Goal: Complete application form

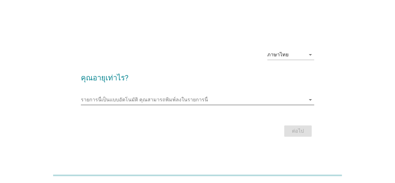
drag, startPoint x: 123, startPoint y: 106, endPoint x: 123, endPoint y: 99, distance: 7.2
click at [123, 106] on div "รายการนี้เป็นแบบอัตโนมัติ [PERSON_NAME]พิมพ์ลงในรายการนี้ arrow_drop_down" at bounding box center [198, 103] width 234 height 16
click at [123, 98] on input "รายการนี้เป็นแบบอัตโนมัติ คุณสามารถพิมพ์ลงในรายการนี้" at bounding box center [193, 100] width 225 height 10
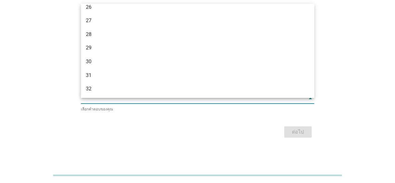
scroll to position [125, 0]
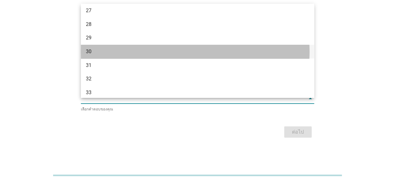
click at [129, 50] on div "30" at bounding box center [188, 52] width 205 height 8
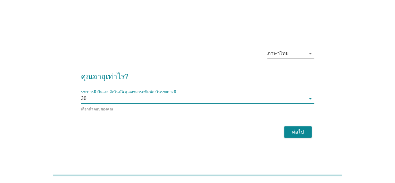
click at [293, 132] on div "ต่อไป" at bounding box center [298, 132] width 18 height 8
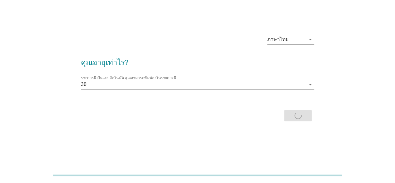
scroll to position [0, 0]
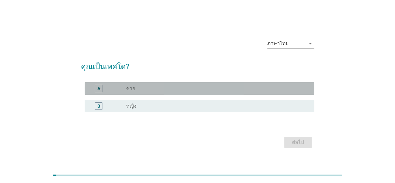
click at [127, 90] on label "ชาย" at bounding box center [130, 88] width 9 height 6
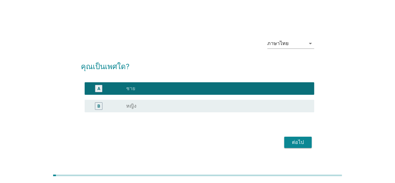
click at [301, 143] on div "ต่อไป" at bounding box center [298, 142] width 18 height 8
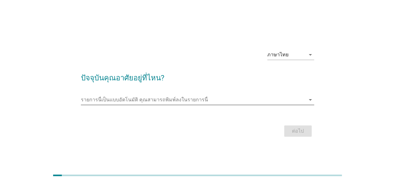
click at [135, 98] on input "รายการนี้เป็นแบบอัตโนมัติ คุณสามารถพิมพ์ลงในรายการนี้" at bounding box center [193, 100] width 225 height 10
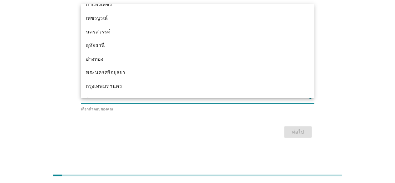
scroll to position [500, 0]
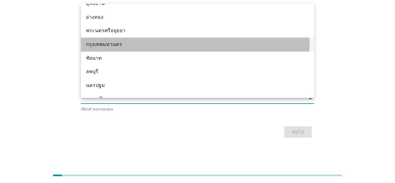
click at [140, 41] on div "กรุงเทพมหานคร" at bounding box center [188, 45] width 205 height 8
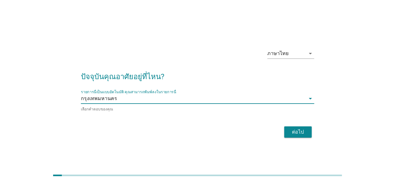
click at [214, 143] on div "ภาษาไทย arrow_drop_down ปัจจุบันคุณอาศัยอยู่ที่ไหน? รายการนี้เป็นแบบอัตโนมัติ ค…" at bounding box center [198, 91] width 244 height 106
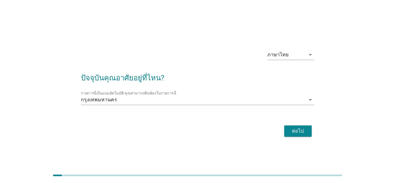
click at [303, 133] on div "ต่อไป" at bounding box center [298, 131] width 18 height 8
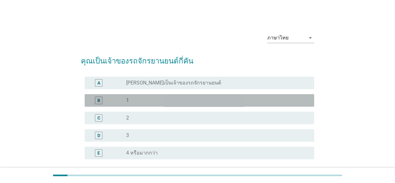
click at [135, 101] on div "radio_button_unchecked 1" at bounding box center [215, 100] width 178 height 6
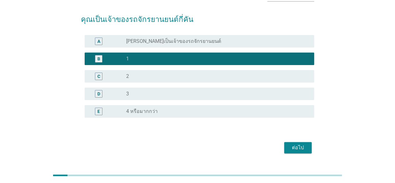
scroll to position [56, 0]
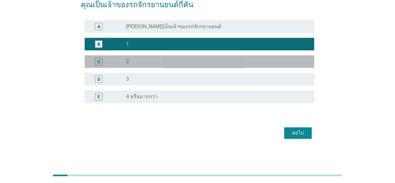
click at [146, 60] on div "radio_button_unchecked 2" at bounding box center [215, 61] width 178 height 6
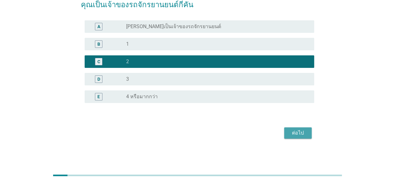
click at [307, 133] on button "ต่อไป" at bounding box center [298, 132] width 28 height 11
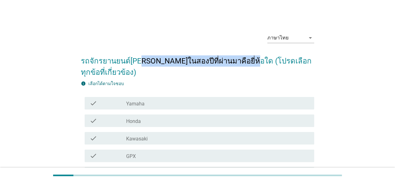
drag, startPoint x: 133, startPoint y: 62, endPoint x: 231, endPoint y: 59, distance: 98.5
click at [231, 59] on h2 "รถจักรยานยนต์[PERSON_NAME]ในสองปีที่ผ่านมาคือยี่ห้อใด (โปรดเลือกทุกข้อที่เกี่ยว…" at bounding box center [198, 63] width 234 height 29
drag, startPoint x: 110, startPoint y: 57, endPoint x: 234, endPoint y: 57, distance: 123.8
click at [234, 57] on h2 "รถจักรยานยนต์[PERSON_NAME]ในสองปีที่ผ่านมาคือยี่ห้อใด (โปรดเลือกทุกข้อที่เกี่ยว…" at bounding box center [198, 63] width 234 height 29
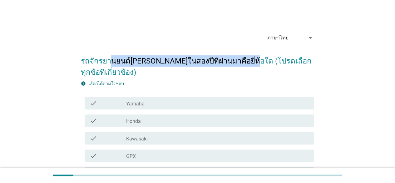
click at [234, 57] on h2 "รถจักรยานยนต์[PERSON_NAME]ในสองปีที่ผ่านมาคือยี่ห้อใด (โปรดเลือกทุกข้อที่เกี่ยว…" at bounding box center [198, 63] width 234 height 29
drag, startPoint x: 234, startPoint y: 58, endPoint x: 75, endPoint y: 62, distance: 159.2
click at [75, 62] on div "ภาษาไทย arrow_drop_down รถจักรยานยนต์ที่คุณซื้อในสองปีที่ผ่านมาคือยี่ห้อใด (โปร…" at bounding box center [197, 162] width 365 height 279
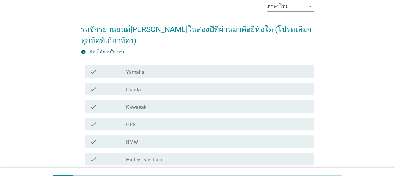
scroll to position [42, 0]
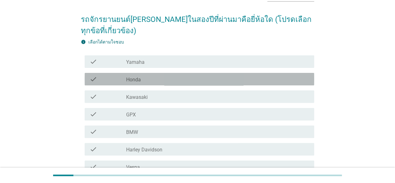
click at [139, 84] on div "check check_box_outline_blank Honda" at bounding box center [200, 79] width 230 height 13
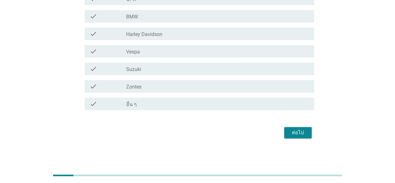
scroll to position [73, 0]
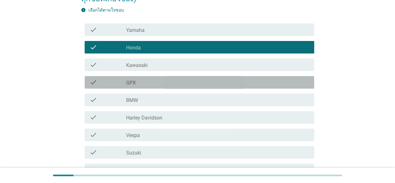
click at [143, 83] on div "check_box_outline_blank GPX" at bounding box center [217, 82] width 183 height 8
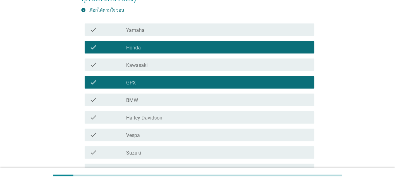
scroll to position [0, 0]
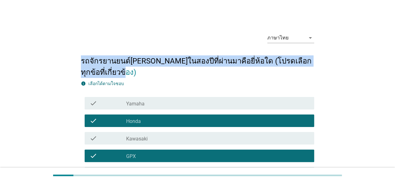
drag, startPoint x: 81, startPoint y: 59, endPoint x: 153, endPoint y: 75, distance: 73.1
click at [153, 75] on h2 "รถจักรยานยนต์[PERSON_NAME]ในสองปีที่ผ่านมาคือยี่ห้อใด (โปรดเลือกทุกข้อที่เกี่ยว…" at bounding box center [198, 63] width 234 height 29
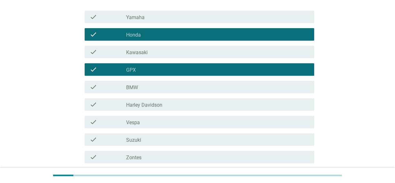
scroll to position [157, 0]
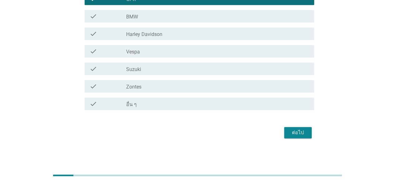
click at [295, 136] on div "ต่อไป" at bounding box center [298, 133] width 18 height 8
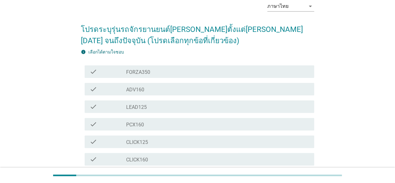
scroll to position [42, 0]
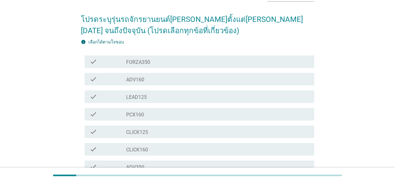
click at [132, 110] on div "check_box_outline_blank PCX160" at bounding box center [217, 114] width 183 height 8
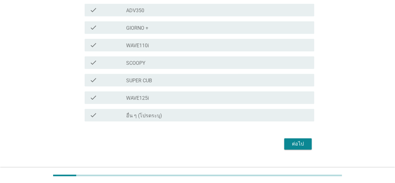
scroll to position [208, 0]
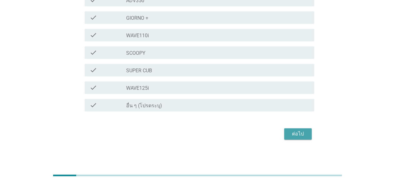
click at [297, 133] on div "ต่อไป" at bounding box center [298, 134] width 18 height 8
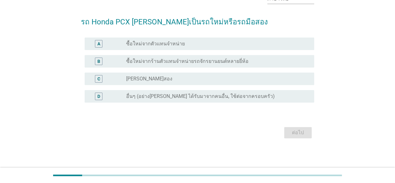
scroll to position [0, 0]
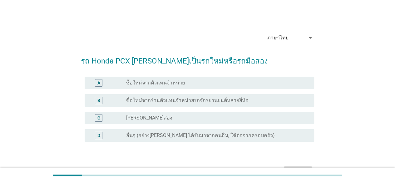
click at [157, 99] on label "ซื้อใหม่จากร้านตัวแทนจำหน่ายรถจักรยานยนต์หลายยี่ห้อ" at bounding box center [187, 100] width 123 height 6
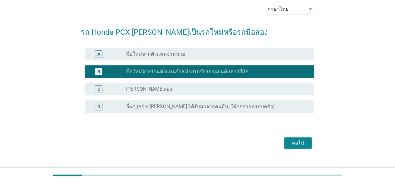
scroll to position [39, 0]
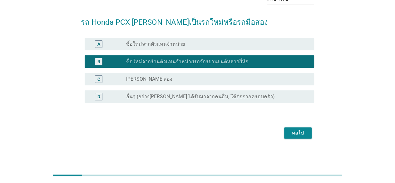
click at [309, 137] on button "ต่อไป" at bounding box center [298, 132] width 28 height 11
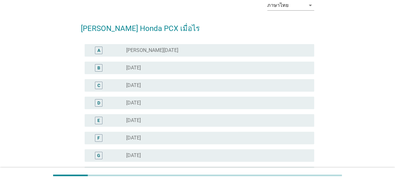
scroll to position [42, 0]
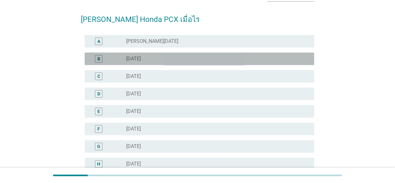
click at [141, 60] on label "[DATE]" at bounding box center [133, 59] width 15 height 6
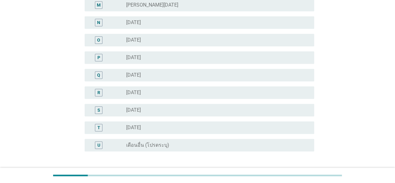
scroll to position [333, 0]
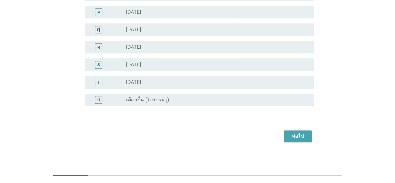
click at [297, 138] on div "ต่อไป" at bounding box center [298, 136] width 18 height 8
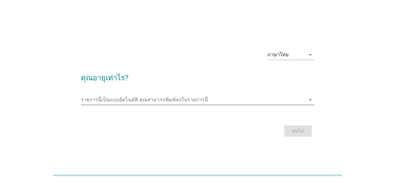
click at [153, 102] on input "รายการนี้เป็นแบบอัตโนมัติ คุณสามารถพิมพ์ลงในรายการนี้" at bounding box center [193, 100] width 225 height 10
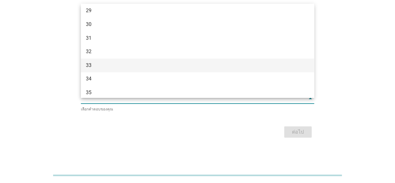
scroll to position [142, 0]
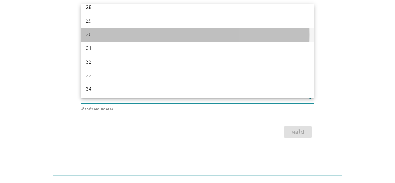
click at [117, 38] on div "30" at bounding box center [198, 35] width 234 height 14
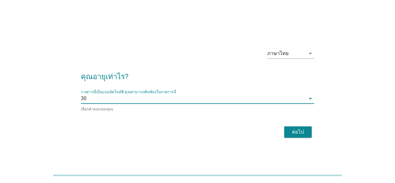
click at [299, 128] on div "ต่อไป" at bounding box center [298, 132] width 18 height 8
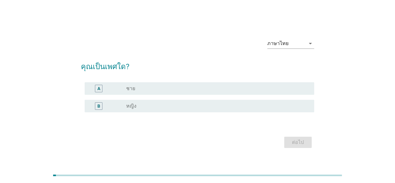
click at [139, 85] on div "radio_button_unchecked ชาย" at bounding box center [215, 88] width 178 height 6
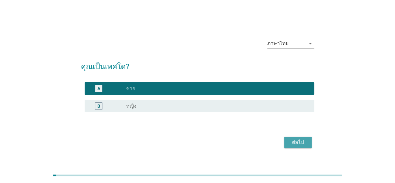
click at [299, 142] on div "ต่อไป" at bounding box center [298, 142] width 18 height 8
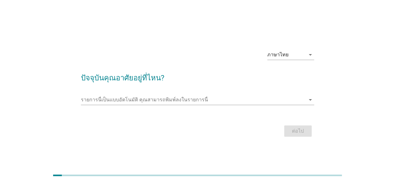
click at [161, 94] on div "รายการนี้เป็นแบบอัตโนมัติ [PERSON_NAME]พิมพ์ลงในรายการนี้ arrow_drop_down" at bounding box center [198, 101] width 234 height 20
click at [160, 98] on input "รายการนี้เป็นแบบอัตโนมัติ คุณสามารถพิมพ์ลงในรายการนี้" at bounding box center [193, 100] width 225 height 10
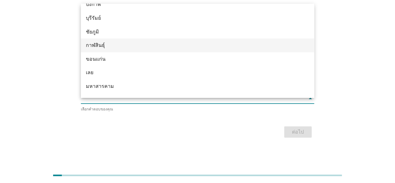
scroll to position [0, 0]
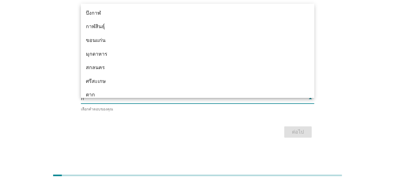
type input "กร"
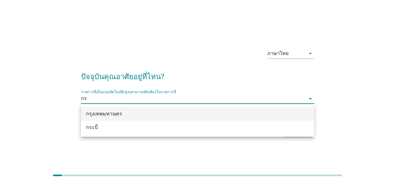
click at [131, 117] on div "กรุงเทพมหานคร" at bounding box center [188, 114] width 205 height 8
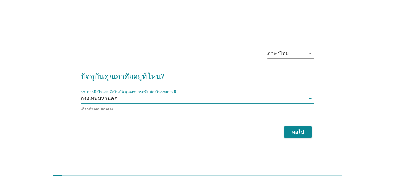
click at [312, 135] on div "ต่อไป" at bounding box center [198, 131] width 234 height 15
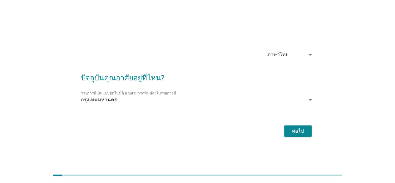
click at [303, 126] on button "ต่อไป" at bounding box center [298, 130] width 28 height 11
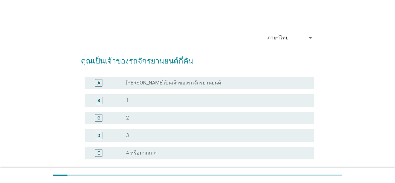
click at [143, 101] on div "radio_button_unchecked 1" at bounding box center [215, 100] width 178 height 6
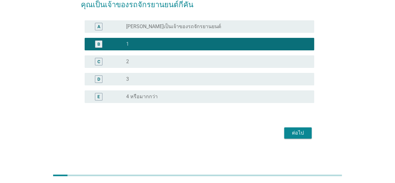
click at [309, 131] on button "ต่อไป" at bounding box center [298, 132] width 28 height 11
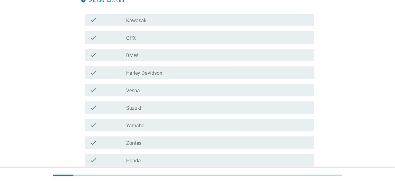
scroll to position [125, 0]
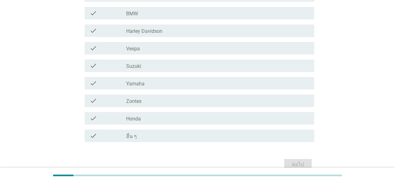
click at [143, 100] on div "check_box_outline_blank Zontes" at bounding box center [217, 101] width 183 height 8
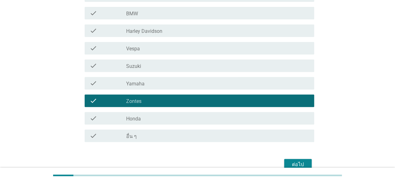
click at [142, 120] on div "check_box_outline_blank Honda" at bounding box center [217, 118] width 183 height 8
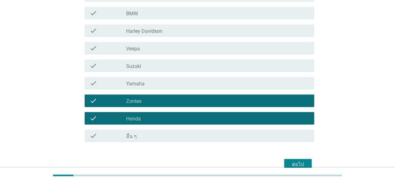
click at [147, 103] on div "check_box_outline_blank Zontes" at bounding box center [217, 101] width 183 height 8
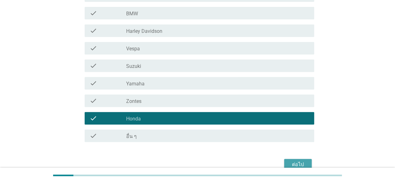
click at [304, 162] on div "ต่อไป" at bounding box center [298, 165] width 18 height 8
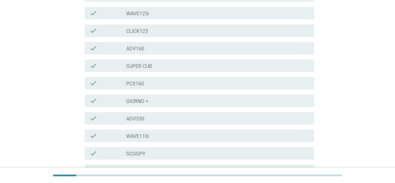
click at [134, 89] on div "check check_box_outline_blank PCX160" at bounding box center [200, 83] width 230 height 13
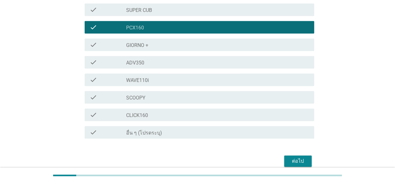
scroll to position [209, 0]
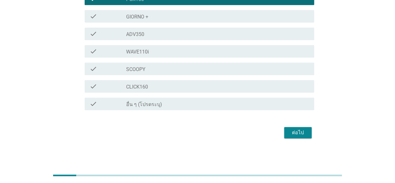
click at [303, 134] on div "ต่อไป" at bounding box center [298, 133] width 18 height 8
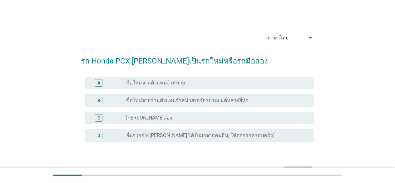
drag, startPoint x: 173, startPoint y: 85, endPoint x: 176, endPoint y: 87, distance: 3.9
click at [173, 85] on label "ซื้อใหม่จากตัวแทนจำหน่าย" at bounding box center [155, 83] width 59 height 6
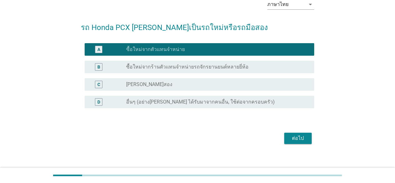
scroll to position [39, 0]
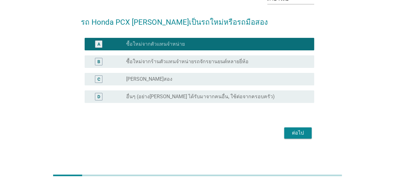
click at [299, 132] on div "ต่อไป" at bounding box center [298, 133] width 18 height 8
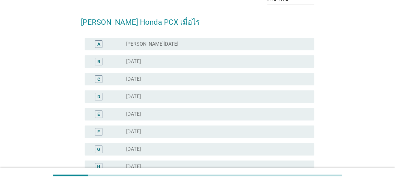
scroll to position [0, 0]
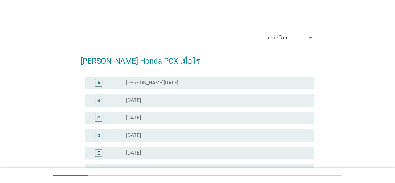
click at [154, 118] on div "radio_button_unchecked [DATE]" at bounding box center [215, 118] width 178 height 6
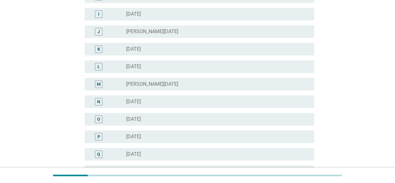
scroll to position [250, 0]
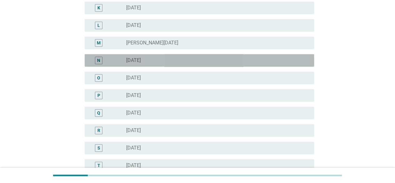
click at [141, 60] on label "[DATE]" at bounding box center [133, 60] width 15 height 6
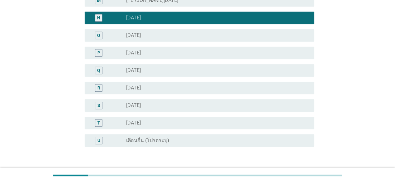
scroll to position [336, 0]
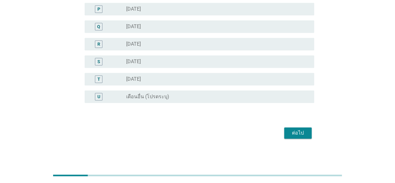
click at [298, 136] on button "ต่อไป" at bounding box center [298, 132] width 28 height 11
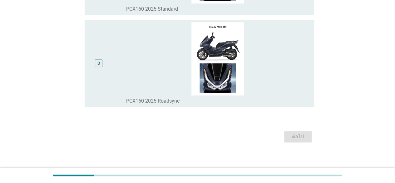
scroll to position [333, 0]
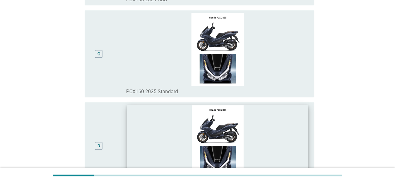
click at [152, 125] on img at bounding box center [217, 141] width 181 height 73
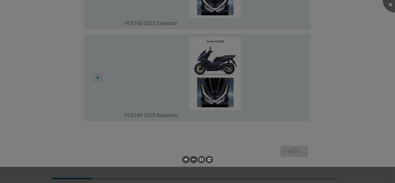
scroll to position [321, 0]
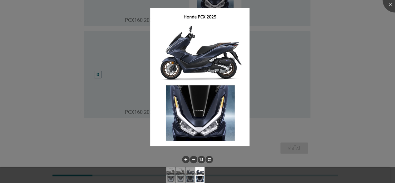
click at [81, 85] on div at bounding box center [197, 91] width 395 height 183
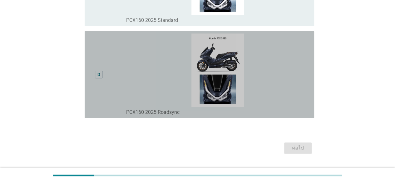
click at [94, 77] on div "D" at bounding box center [99, 74] width 18 height 82
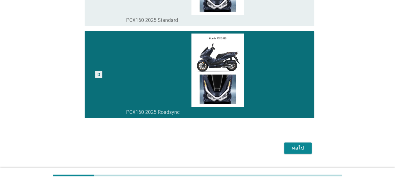
click at [296, 145] on div "ต่อไป" at bounding box center [298, 148] width 18 height 8
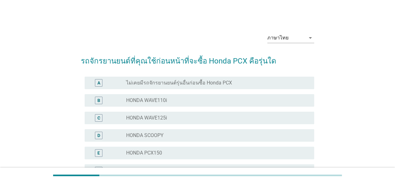
click at [174, 118] on div "radio_button_unchecked HONDA WAVE125i" at bounding box center [215, 118] width 178 height 6
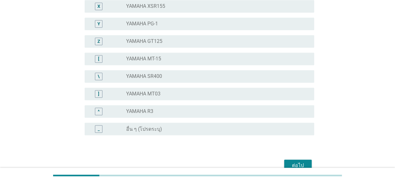
scroll to position [511, 0]
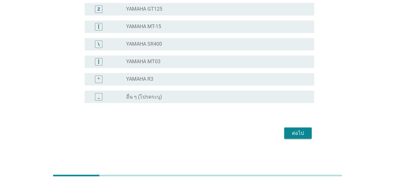
click at [306, 133] on div "ต่อไป" at bounding box center [298, 133] width 18 height 8
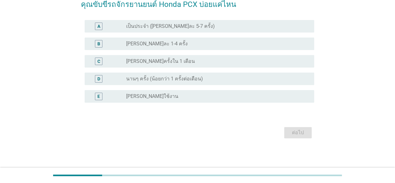
scroll to position [0, 0]
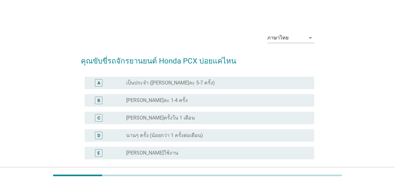
click at [168, 118] on div "radio_button_unchecked [PERSON_NAME]ครั้งใน 1 เดือน" at bounding box center [215, 118] width 178 height 6
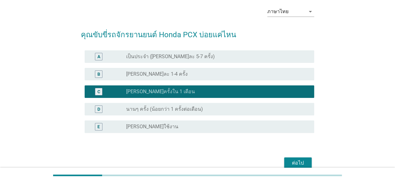
scroll to position [56, 0]
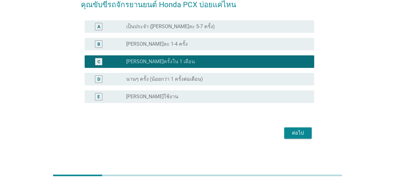
click at [303, 129] on div "ต่อไป" at bounding box center [298, 133] width 18 height 8
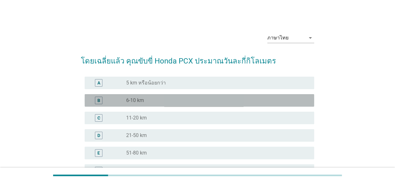
click at [153, 101] on div "radio_button_unchecked 6-10 km" at bounding box center [215, 100] width 178 height 6
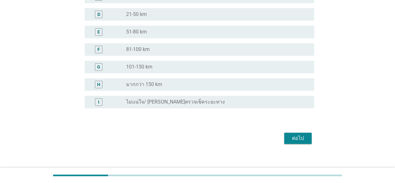
scroll to position [126, 0]
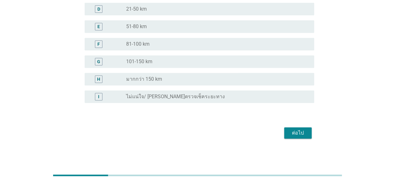
click at [311, 136] on button "ต่อไป" at bounding box center [298, 132] width 28 height 11
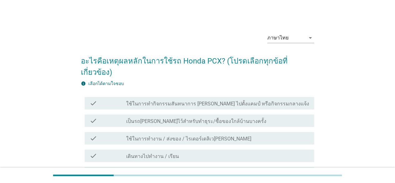
click at [229, 134] on div "check_box_outline_blank ใช้ในการทำงาน / ส่งของ / ไรเดอร์เดลิเว[PERSON_NAME]" at bounding box center [217, 138] width 183 height 8
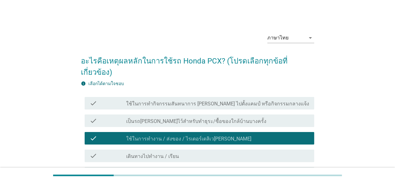
click at [206, 152] on div "check_box_outline_blank เดินทางไปทำงาน / เรียน" at bounding box center [217, 156] width 183 height 8
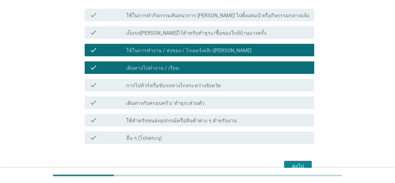
scroll to position [111, 0]
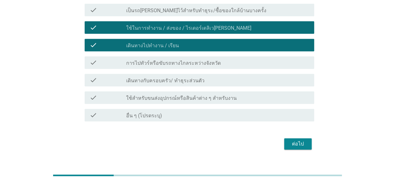
click at [307, 138] on button "ต่อไป" at bounding box center [298, 143] width 28 height 11
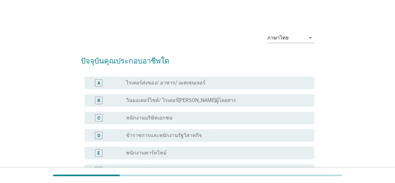
click at [191, 83] on label "ไรเดอร์ส่งของ/ อาหาร/ เมสเซนเจอร์" at bounding box center [165, 83] width 79 height 6
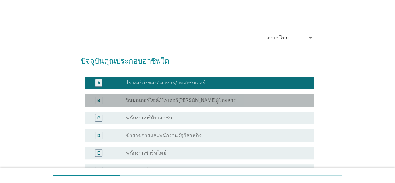
click at [216, 102] on div "radio_button_unchecked วินมอเตอร์ไซค์/ ไรเดอร์[PERSON_NAME]ผู้โดยสาร" at bounding box center [215, 100] width 178 height 6
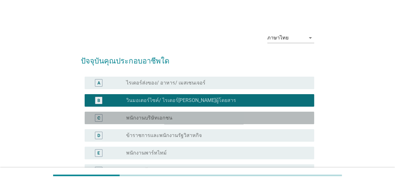
click at [187, 120] on div "radio_button_unchecked พนักงานบริษัทเอกชน" at bounding box center [215, 118] width 178 height 6
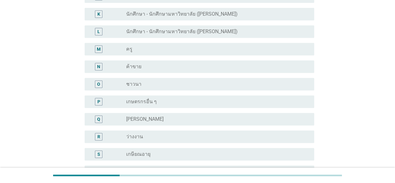
scroll to position [333, 0]
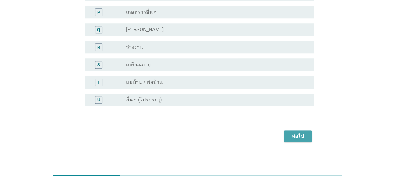
click at [301, 138] on div "ต่อไป" at bounding box center [298, 136] width 18 height 8
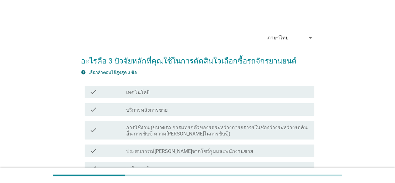
scroll to position [42, 0]
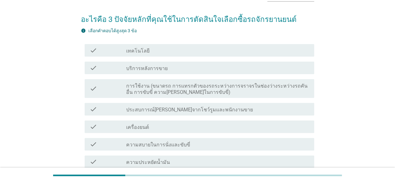
click at [218, 72] on div "check check_box_outline_blank บริการหลังการขาย" at bounding box center [200, 68] width 230 height 13
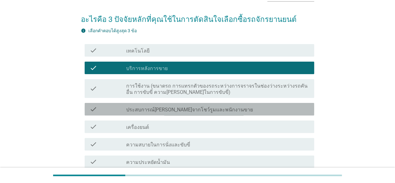
click at [206, 104] on div "check check_box_outline_blank ประสบการณ์[PERSON_NAME]จากโชว์รูมและพนักงานขาย" at bounding box center [200, 109] width 230 height 13
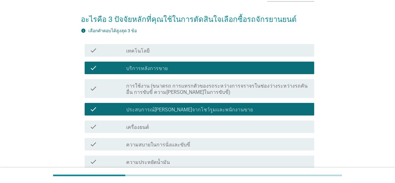
click at [203, 135] on div "check check_box_outline_blank เครื่องยนต์" at bounding box center [198, 127] width 234 height 18
click at [200, 155] on div "check check_box_outline_blank ความประหยัดน้ำมัน" at bounding box center [198, 162] width 234 height 18
click at [199, 145] on div "check_box_outline_blank ความสบายในการนั่งและขับขี่" at bounding box center [217, 144] width 183 height 8
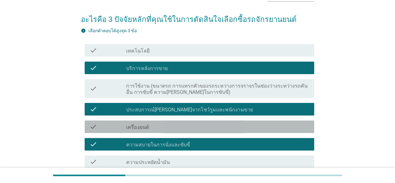
click at [196, 129] on div "check_box_outline_blank เครื่องยนต์" at bounding box center [217, 127] width 183 height 8
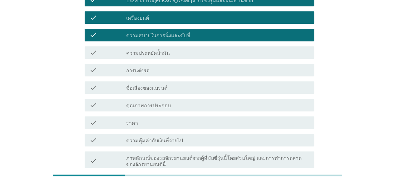
scroll to position [140, 0]
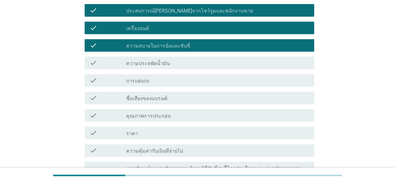
click at [182, 38] on div "check check_box_outline_blank ความสบายในการนั่งและขับขี่" at bounding box center [198, 46] width 234 height 18
click at [183, 44] on label "ความสบายในการนั่งและขับขี่" at bounding box center [158, 46] width 64 height 6
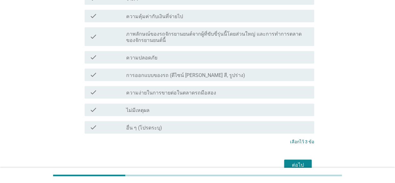
scroll to position [307, 0]
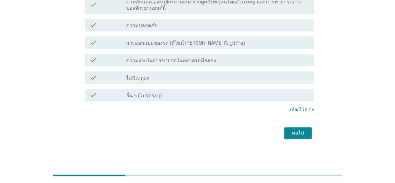
click at [278, 131] on div "ต่อไป" at bounding box center [198, 132] width 234 height 15
click at [296, 134] on div "ต่อไป" at bounding box center [298, 133] width 18 height 8
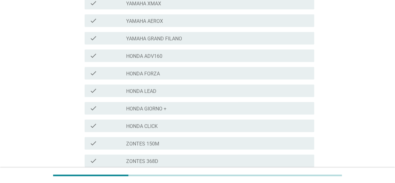
scroll to position [167, 0]
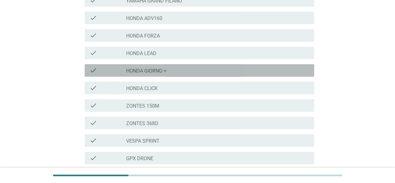
click at [169, 67] on div "check_box_outline_blank HONDA GIORNO +" at bounding box center [217, 71] width 183 height 8
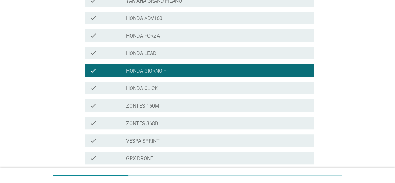
scroll to position [262, 0]
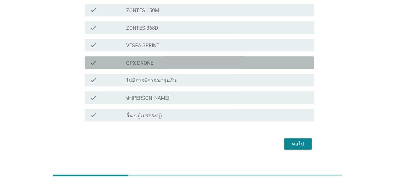
click at [166, 59] on div "check_box_outline_blank GPX DRONE" at bounding box center [217, 63] width 183 height 8
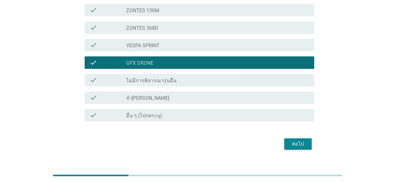
click at [295, 140] on div "ต่อไป" at bounding box center [298, 144] width 18 height 8
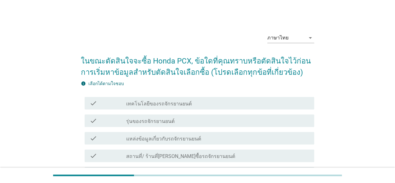
click at [202, 117] on div "check_box_outline_blank รุ่นของรถจักรยานยนต์" at bounding box center [217, 121] width 183 height 8
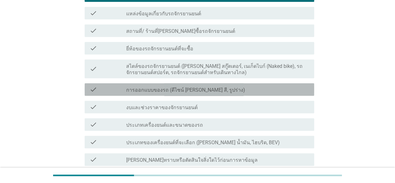
click at [189, 94] on div "check check_box_outline_blank การออกแบบของรถ (ดีไซน์ [PERSON_NAME] สี, รูปร่าง)" at bounding box center [200, 89] width 230 height 13
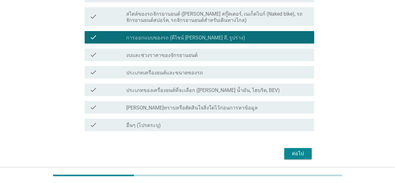
scroll to position [198, 0]
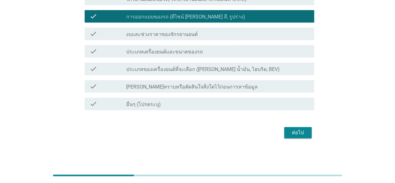
click at [302, 133] on div "ต่อไป" at bounding box center [298, 133] width 18 height 8
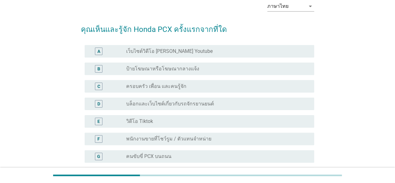
scroll to position [42, 0]
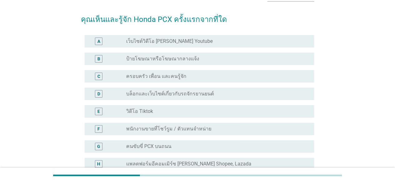
click at [164, 111] on div "radio_button_unchecked วิดีโอ Tiktok" at bounding box center [215, 111] width 178 height 6
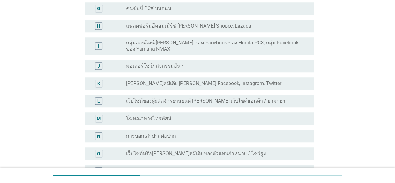
scroll to position [289, 0]
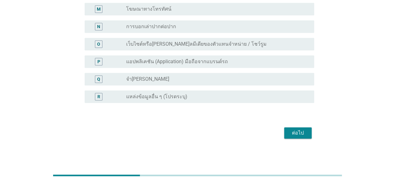
click at [174, 54] on div "P radio_button_unchecked แอปพลิเคชัน (Application) มือถือจากแบรนด์รถ" at bounding box center [198, 62] width 234 height 18
click at [175, 65] on div "P radio_button_unchecked แอปพลิเคชัน (Application) มือถือจากแบรนด์รถ" at bounding box center [200, 61] width 230 height 13
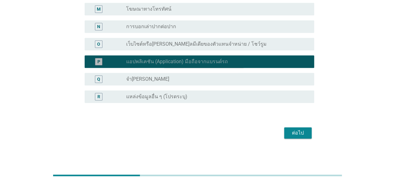
click at [177, 80] on div "radio_button_unchecked จำ[PERSON_NAME]" at bounding box center [215, 79] width 178 height 6
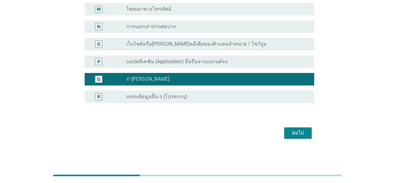
click at [178, 64] on label "แอปพลิเคชัน (Application) มือถือจากแบรนด์รถ" at bounding box center [177, 61] width 102 height 6
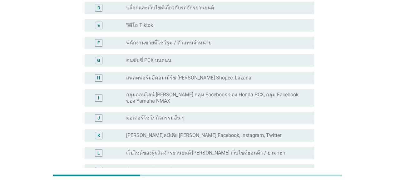
scroll to position [0, 0]
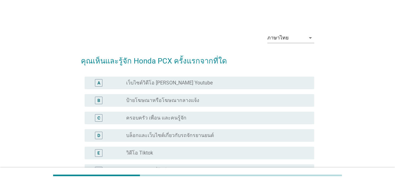
click at [171, 155] on div "radio_button_unchecked วิดีโอ Tiktok" at bounding box center [215, 153] width 178 height 6
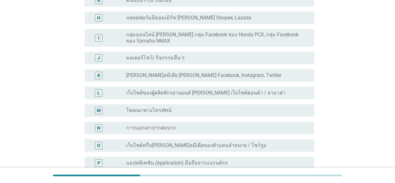
scroll to position [289, 0]
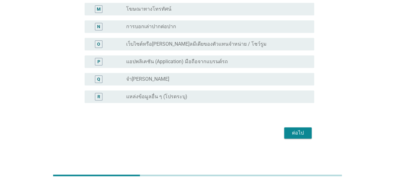
click at [291, 136] on div "ต่อไป" at bounding box center [298, 133] width 18 height 8
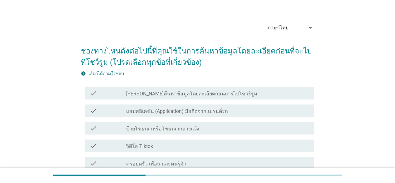
scroll to position [0, 0]
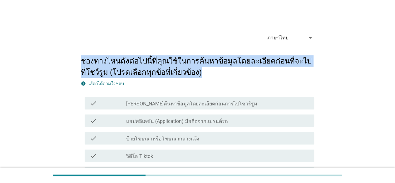
drag, startPoint x: 202, startPoint y: 72, endPoint x: 56, endPoint y: 64, distance: 146.5
drag, startPoint x: 204, startPoint y: 72, endPoint x: 44, endPoint y: 60, distance: 160.2
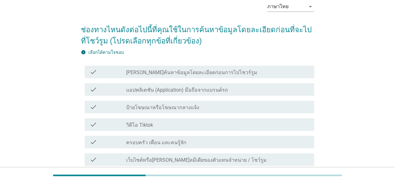
scroll to position [42, 0]
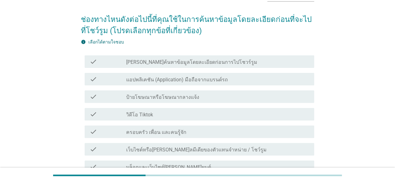
click at [130, 116] on label "วิดีโอ Tiktok" at bounding box center [139, 115] width 27 height 6
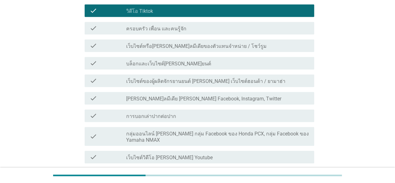
scroll to position [268, 0]
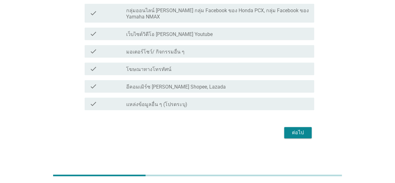
click at [301, 134] on div "ต่อไป" at bounding box center [298, 133] width 18 height 8
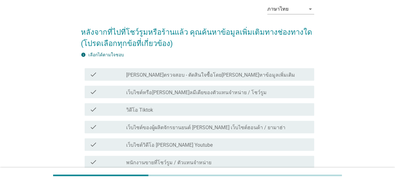
scroll to position [42, 0]
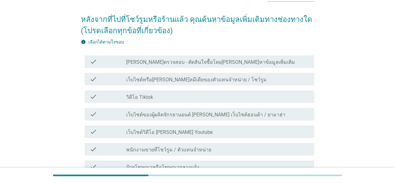
click at [147, 79] on label "เว็บไซต์หรือ[PERSON_NAME]ลมีเดียของตัวแทนจําหน่าย / โชว์รูม" at bounding box center [196, 80] width 141 height 6
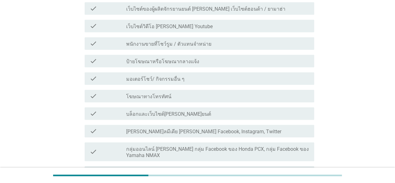
scroll to position [292, 0]
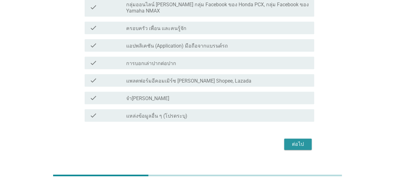
click at [301, 148] on button "ต่อไป" at bounding box center [298, 143] width 28 height 11
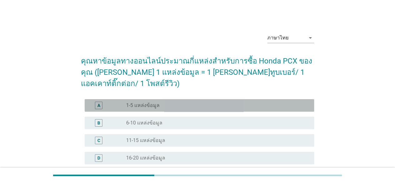
click at [161, 99] on div "A radio_button_unchecked 1-5 แหล่งข้อมูล" at bounding box center [200, 105] width 230 height 13
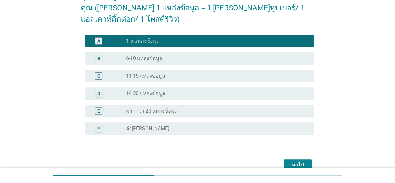
scroll to position [85, 0]
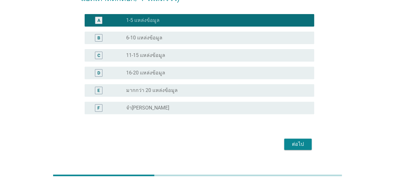
click at [314, 137] on div "ต่อไป" at bounding box center [198, 144] width 234 height 15
click at [312, 137] on div "ต่อไป" at bounding box center [198, 144] width 234 height 15
click at [300, 140] on div "ต่อไป" at bounding box center [298, 144] width 18 height 8
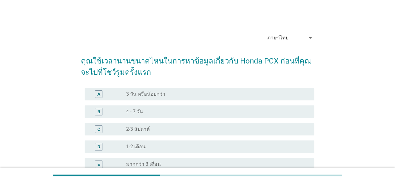
click at [172, 93] on div "radio_button_unchecked 3 วัน หรือน้อยกว่า" at bounding box center [215, 94] width 178 height 6
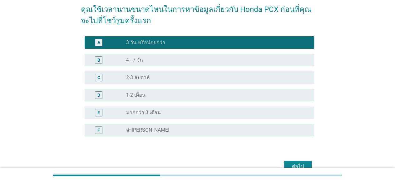
scroll to position [85, 0]
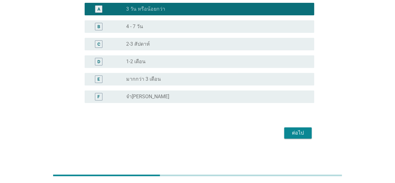
click at [303, 135] on div "ต่อไป" at bounding box center [298, 133] width 18 height 8
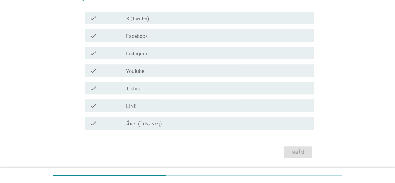
scroll to position [0, 0]
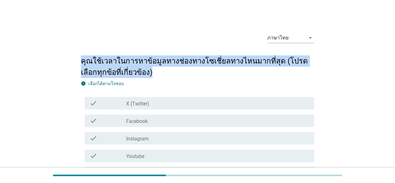
drag, startPoint x: 208, startPoint y: 72, endPoint x: 60, endPoint y: 56, distance: 148.5
click at [60, 56] on div "ภาษาไทย arrow_drop_down คุณใช้เวลาในการหาข้อมูลทางช่องทางโซเชี่ยลทางไหนมากที่สุ…" at bounding box center [197, 136] width 365 height 227
click at [45, 60] on div "ภาษาไทย arrow_drop_down คุณใช้เวลาในการหาข้อมูลทางช่องทางโซเชี่ยลทางไหนมากที่สุ…" at bounding box center [197, 136] width 365 height 227
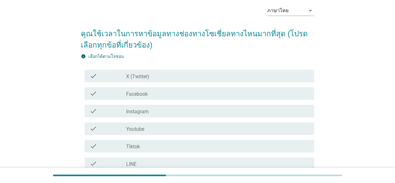
scroll to position [42, 0]
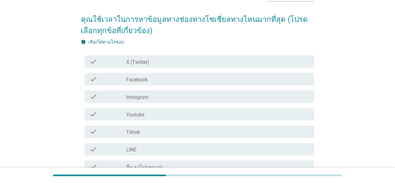
click at [166, 83] on div "check check_box_outline_blank Facebook" at bounding box center [200, 79] width 230 height 13
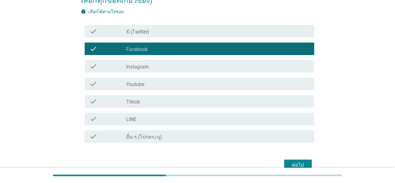
scroll to position [104, 0]
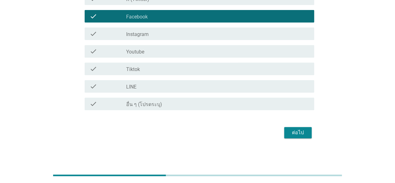
click at [131, 62] on div "check check_box_outline_blank Tiktok" at bounding box center [198, 69] width 234 height 18
click at [134, 67] on label "Tiktok" at bounding box center [133, 69] width 14 height 6
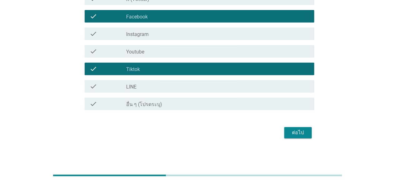
click at [146, 52] on div "check_box_outline_blank Youtube" at bounding box center [217, 52] width 183 height 8
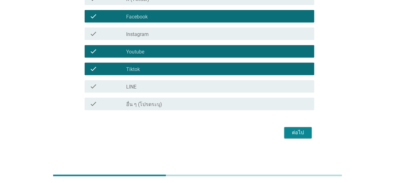
click at [299, 130] on div "ต่อไป" at bounding box center [298, 133] width 18 height 8
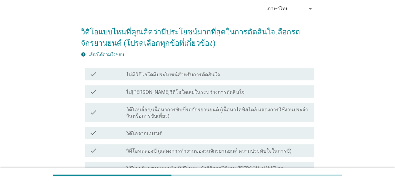
scroll to position [0, 0]
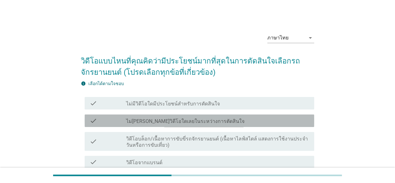
click at [183, 120] on label "ไม่[PERSON_NAME]วิดีโอใดเลยในระหว่างการตัดสินใจ" at bounding box center [185, 121] width 118 height 6
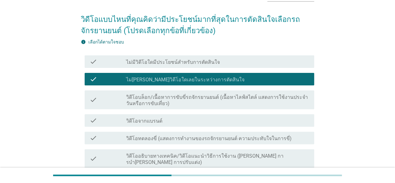
click at [158, 117] on div "check_box_outline_blank วิดีโอจากแบรนด์" at bounding box center [217, 121] width 183 height 8
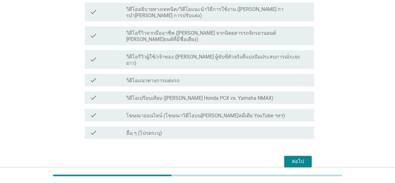
scroll to position [198, 0]
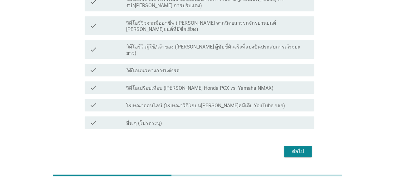
click at [313, 144] on div "ต่อไป" at bounding box center [198, 151] width 234 height 15
click at [299, 148] on div "ต่อไป" at bounding box center [298, 152] width 18 height 8
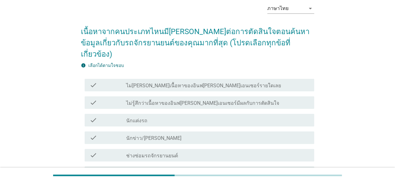
scroll to position [42, 0]
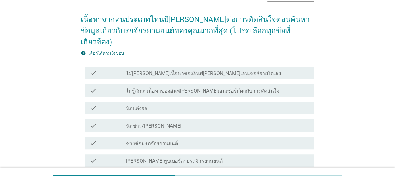
click at [155, 104] on div "check_box_outline_blank นักแต่งรถ" at bounding box center [217, 108] width 183 height 8
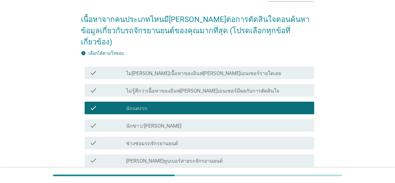
scroll to position [122, 0]
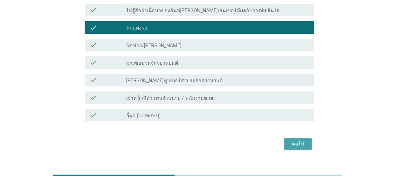
click at [300, 140] on div "ต่อไป" at bounding box center [298, 144] width 18 height 8
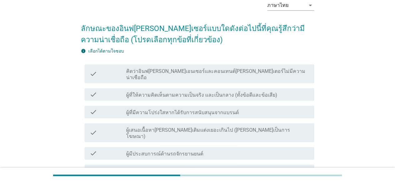
scroll to position [42, 0]
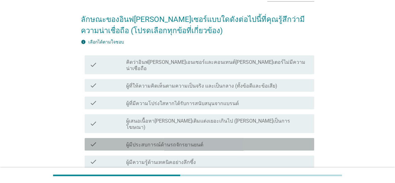
click at [198, 140] on div "check_box_outline_blank ผู้มีประสบการณ์ด้านรถจักรยานยนต์" at bounding box center [217, 144] width 183 height 8
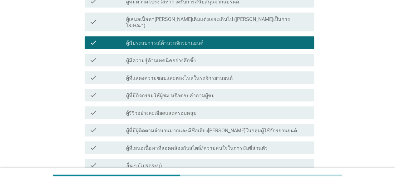
scroll to position [192, 0]
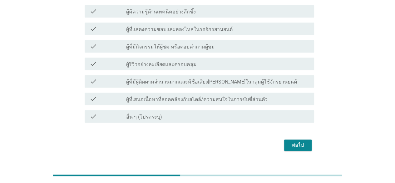
click at [295, 141] on div "ต่อไป" at bounding box center [298, 145] width 18 height 8
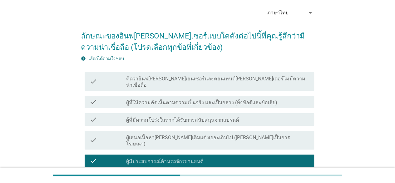
scroll to position [0, 0]
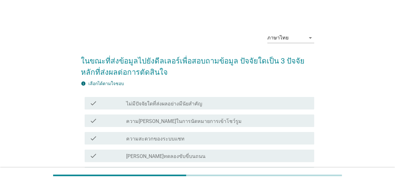
click at [172, 108] on div "check check_box_outline_blank ไม่มีปัจจัยใดที่ส่งผลอย่างมีนัยสำคัญ" at bounding box center [200, 103] width 230 height 13
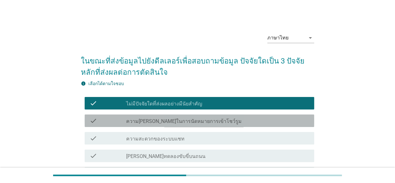
click at [177, 120] on label "ความ[PERSON_NAME]ในการนัดหมายการเข้าโชว์รูม" at bounding box center [184, 121] width 116 height 6
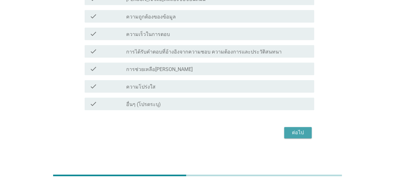
click at [304, 133] on div "ต่อไป" at bounding box center [298, 133] width 18 height 8
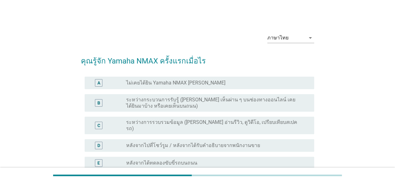
click at [167, 83] on label "ไม่เคยได้ยิน Yamaha NMAX [PERSON_NAME]" at bounding box center [175, 83] width 99 height 6
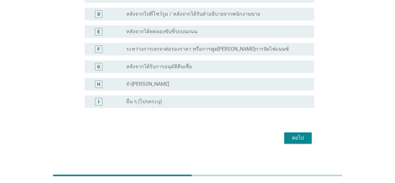
click at [292, 134] on div "ต่อไป" at bounding box center [298, 138] width 18 height 8
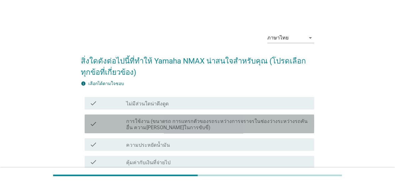
click at [181, 131] on div "check check_box_outline_blank การใช้งาน (ขนาดรถ การแทรกตัวของรถระหว่างการจราจรใ…" at bounding box center [200, 123] width 230 height 19
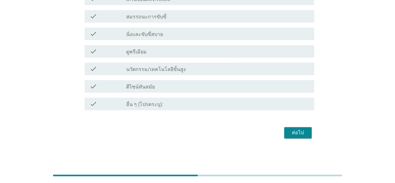
click at [293, 137] on button "ต่อไป" at bounding box center [298, 132] width 28 height 11
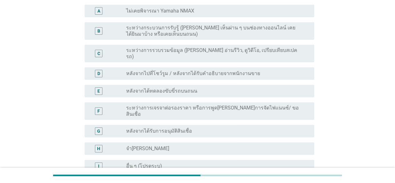
click at [168, 89] on div "radio_button_unchecked หลังจากได้ทดลองขับขี่รถบนถนน" at bounding box center [217, 91] width 183 height 8
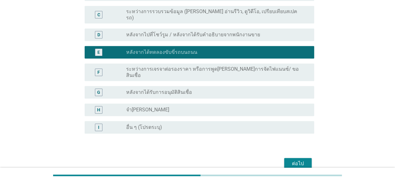
scroll to position [143, 0]
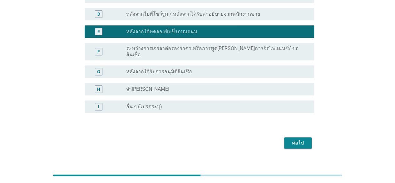
click at [306, 140] on div "ต่อไป" at bounding box center [198, 142] width 234 height 15
drag, startPoint x: 299, startPoint y: 136, endPoint x: 280, endPoint y: 137, distance: 18.5
click at [299, 139] on div "ต่อไป" at bounding box center [298, 143] width 18 height 8
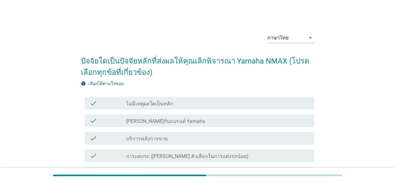
click at [179, 117] on div "check_box_outline_blank [PERSON_NAME]กับแบรนด์ Yamaha" at bounding box center [217, 121] width 183 height 8
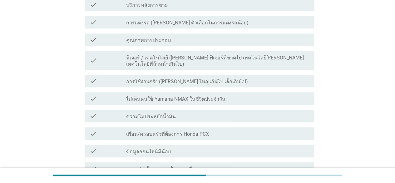
scroll to position [208, 0]
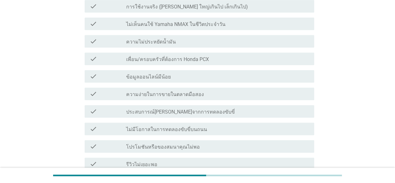
click at [204, 103] on div "check check_box_outline_blank ประสบการณ์[PERSON_NAME]จากการทดลองขับขี่" at bounding box center [198, 112] width 234 height 18
click at [199, 90] on div "check_box_outline_blank ความง่ายในการขายในตลาดมือสอง" at bounding box center [217, 94] width 183 height 8
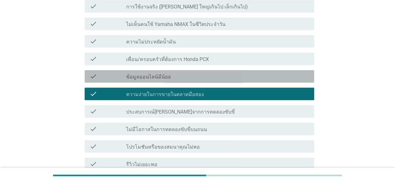
click at [190, 73] on div "check_box_outline_blank ข้อมูลออนไลน์มีน้อย" at bounding box center [217, 77] width 183 height 8
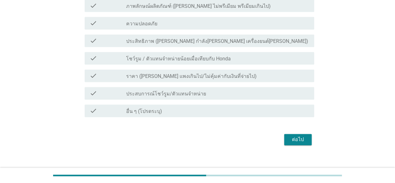
scroll to position [420, 0]
click at [280, 131] on div "ต่อไป" at bounding box center [198, 138] width 234 height 15
click at [289, 135] on div "ต่อไป" at bounding box center [298, 139] width 18 height 8
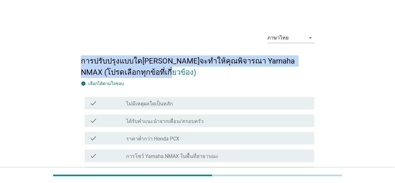
drag, startPoint x: 142, startPoint y: 74, endPoint x: 59, endPoint y: 55, distance: 84.6
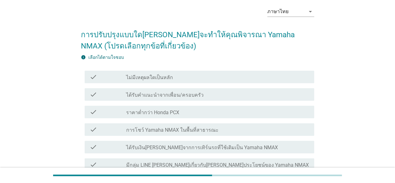
scroll to position [42, 0]
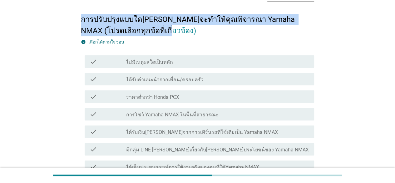
drag, startPoint x: 81, startPoint y: 18, endPoint x: 159, endPoint y: 32, distance: 79.9
click at [159, 32] on h2 "การปรับปรุงแบบใด[PERSON_NAME]จะทําให้คุณพิจารณา Yamaha NMAX (โปรดเลือกทุกข้อที่…" at bounding box center [198, 22] width 234 height 29
drag, startPoint x: 141, startPoint y: 30, endPoint x: 66, endPoint y: 14, distance: 77.4
click at [66, 14] on div "ภาษาไทย arrow_drop_down การปรับปรุงแบบใด[PERSON_NAME]จะทําให้คุณพิจารณา Yamaha …" at bounding box center [197, 173] width 365 height 384
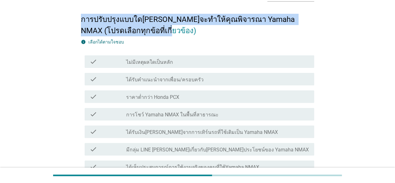
click at [66, 14] on div "ภาษาไทย arrow_drop_down การปรับปรุงแบบใด[PERSON_NAME]จะทําให้คุณพิจารณา Yamaha …" at bounding box center [197, 173] width 365 height 384
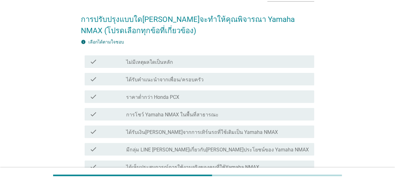
scroll to position [83, 0]
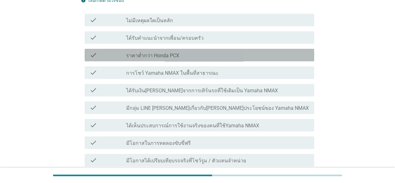
click at [146, 51] on div "check_box_outline_blank ราคาต่ำกว่า Honda PCX" at bounding box center [217, 55] width 183 height 8
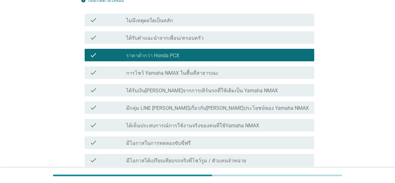
click at [174, 80] on div "check check_box_outline_blank การโชว์ Yamaha NMAX ในพื้นที่สาธารณะ" at bounding box center [198, 73] width 234 height 18
click at [166, 74] on label "การโชว์ Yamaha NMAX ในพื้นที่สาธารณะ" at bounding box center [172, 73] width 93 height 6
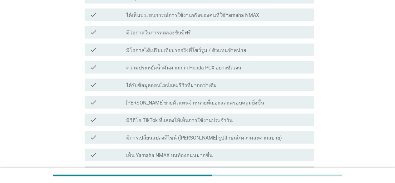
scroll to position [262, 0]
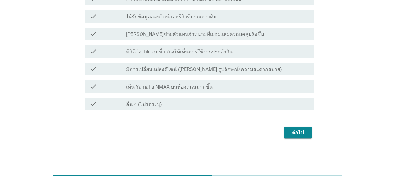
click at [309, 137] on button "ต่อไป" at bounding box center [298, 132] width 28 height 11
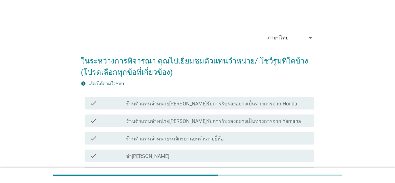
click at [193, 120] on label "ร้านตัวแทนจำหน่าย[PERSON_NAME]รับการรับรองอย่างเป็นทางการจาก Yamaha" at bounding box center [213, 121] width 175 height 6
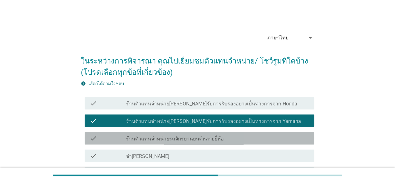
click at [199, 140] on label "ร้านตัวแทนจำหน่ายรถจักรยานยนต์หลายยี่ห้อ" at bounding box center [175, 139] width 98 height 6
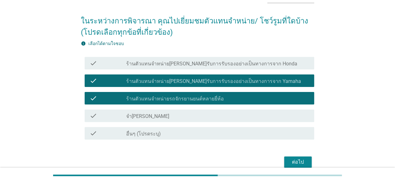
scroll to position [69, 0]
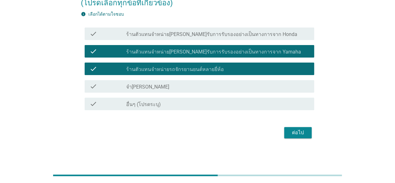
click at [339, 132] on div "ภาษาไทย arrow_drop_down ในระหว่างการพิจารณา คุณไปเยี่ยมชมตัวแทนจําหน่าย/ โชว์รู…" at bounding box center [197, 49] width 365 height 192
click at [307, 134] on button "ต่อไป" at bounding box center [298, 132] width 28 height 11
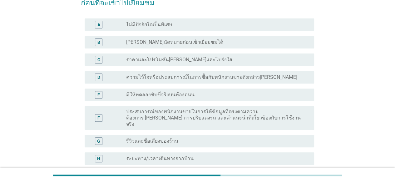
scroll to position [0, 0]
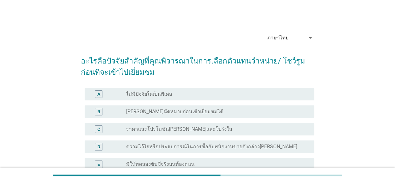
click at [167, 96] on label "ไม่มีปัจจัยใดเป็นพิเศษ" at bounding box center [149, 94] width 46 height 6
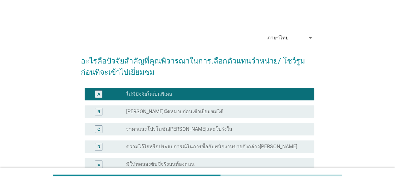
click at [168, 115] on div "radio_button_unchecked [PERSON_NAME]นัดหมายก่อนเข้าเยี่ยมชมได้" at bounding box center [217, 112] width 183 height 8
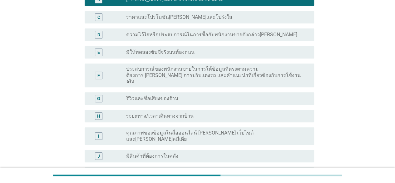
scroll to position [178, 0]
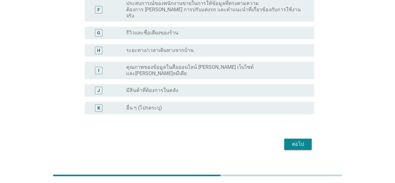
click at [297, 138] on button "ต่อไป" at bounding box center [298, 143] width 28 height 11
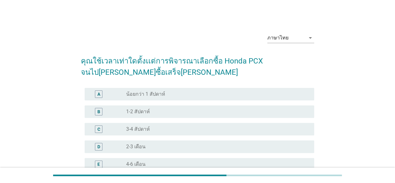
click at [192, 115] on div "radio_button_unchecked 1-2 สัปดาห์" at bounding box center [217, 112] width 183 height 8
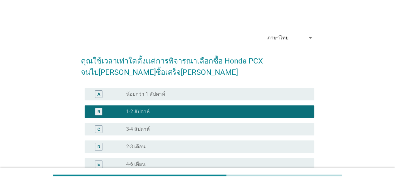
click at [188, 129] on div "radio_button_unchecked 3-4 สัปดาห์" at bounding box center [215, 129] width 178 height 6
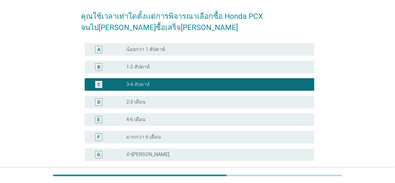
scroll to position [103, 0]
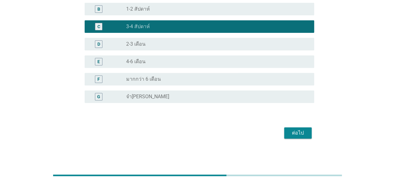
click at [286, 127] on button "ต่อไป" at bounding box center [298, 132] width 28 height 11
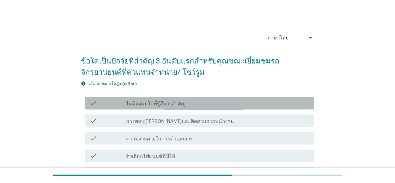
click at [182, 109] on div "check check_box_outline_blank ไม่มีแง่มุมใดที่รู้สึกว่าสำคัญ" at bounding box center [200, 103] width 230 height 13
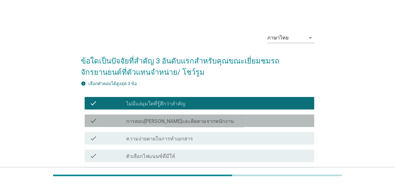
click at [186, 125] on div "check check_box_outline_blank การตอบ[PERSON_NAME]และติดตามจากพนักงาน" at bounding box center [200, 120] width 230 height 13
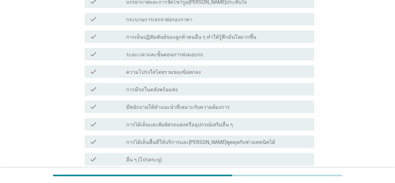
scroll to position [250, 0]
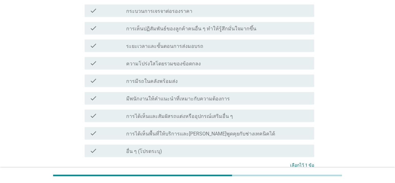
click at [158, 74] on div "check check_box_outline_blank การมีรถในคลังพร้อมส่ง" at bounding box center [200, 80] width 230 height 13
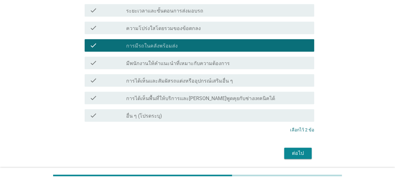
scroll to position [306, 0]
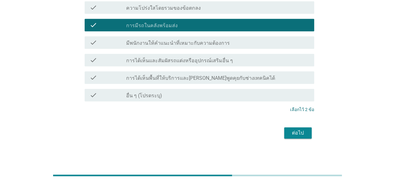
click at [300, 136] on div "ต่อไป" at bounding box center [298, 133] width 18 height 8
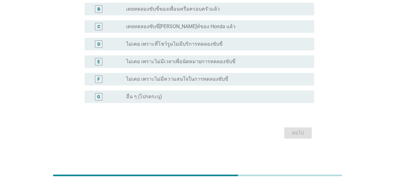
scroll to position [8, 0]
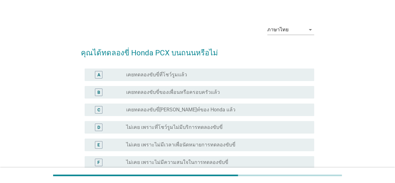
click at [191, 95] on label "เคยทดลองขับขี่ของเพื่อนหรือครอบครัวแล้ว" at bounding box center [173, 92] width 94 height 6
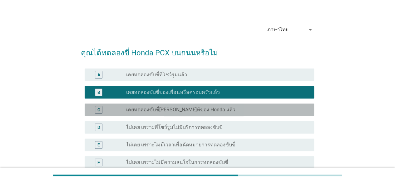
click at [189, 108] on label "เคยทดลองขับขี่[PERSON_NAME]ท์ของ Honda แล้ว" at bounding box center [180, 110] width 109 height 6
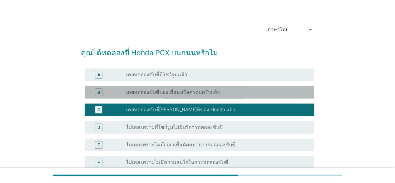
click at [187, 94] on label "เคยทดลองขับขี่ของเพื่อนหรือครอบครัวแล้ว" at bounding box center [173, 92] width 94 height 6
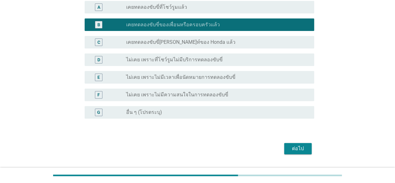
scroll to position [91, 0]
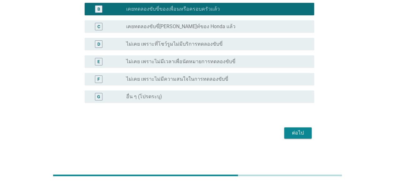
click at [298, 133] on div "ต่อไป" at bounding box center [298, 133] width 18 height 8
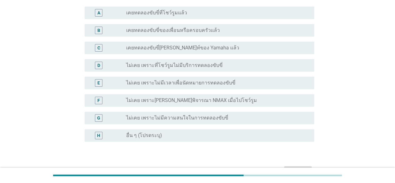
scroll to position [83, 0]
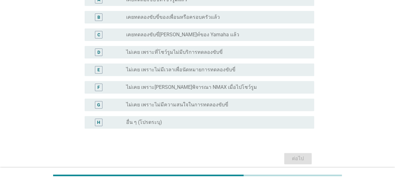
click at [192, 90] on div "radio_button_unchecked ไม่เคย เพราะ[PERSON_NAME]พิจารณา NMAX เมื่อไปโชว์รูม" at bounding box center [217, 87] width 183 height 8
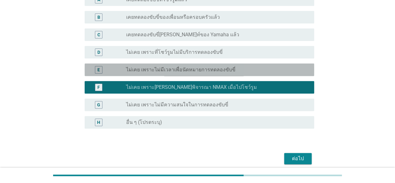
click at [189, 65] on div "E radio_button_unchecked ไม่เคย เพราะไม่มีเวลาเพื่อนัดหมายการทดลองขับขี่" at bounding box center [200, 69] width 230 height 13
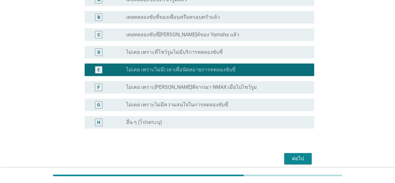
click at [203, 88] on label "ไม่เคย เพราะ[PERSON_NAME]พิจารณา NMAX เมื่อไปโชว์รูม" at bounding box center [191, 87] width 131 height 6
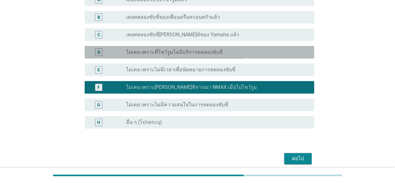
click at [173, 50] on label "ไม่เคย เพราะที่โชว์รูมไม่มีบริการทดลองขับขี่" at bounding box center [174, 52] width 97 height 6
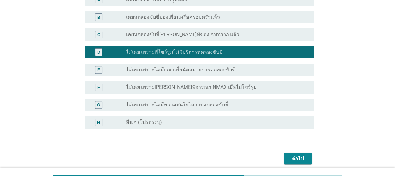
click at [301, 159] on div "ต่อไป" at bounding box center [298, 159] width 18 height 8
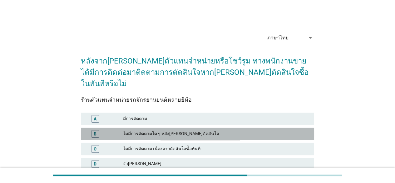
click at [192, 130] on div "ไม่มีการติดตามใด ๆ หลัง[PERSON_NAME]ตัดสินใจ" at bounding box center [216, 134] width 186 height 8
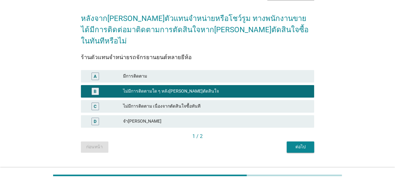
scroll to position [44, 0]
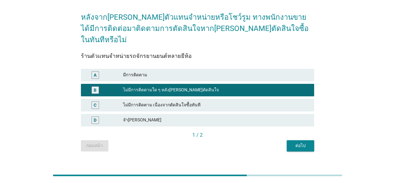
click at [305, 140] on button "ต่อไป" at bounding box center [301, 145] width 28 height 11
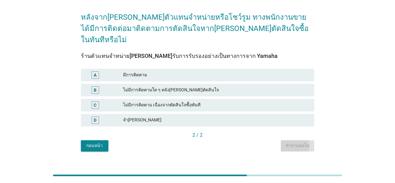
scroll to position [0, 0]
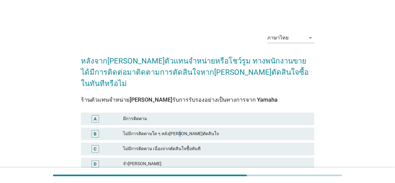
click at [176, 130] on div "ไม่มีการติดตามใด ๆ หลัง[PERSON_NAME]ตัดสินใจ" at bounding box center [216, 134] width 186 height 8
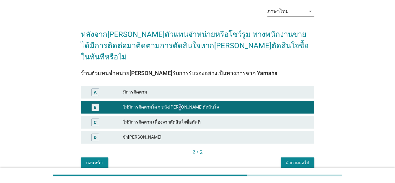
scroll to position [44, 0]
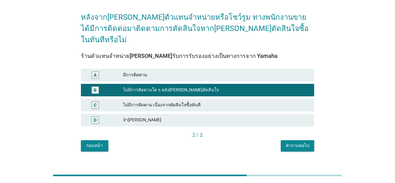
click at [305, 146] on div "ภาษาไทย arrow_drop_down หลังจาก[PERSON_NAME]ตัวแทนจำหน่ายหรือโชว์รูม ทางพนักงาน…" at bounding box center [198, 68] width 380 height 192
click at [302, 141] on div "ภาษาไทย arrow_drop_down หลังจาก[PERSON_NAME]ตัวแทนจำหน่ายหรือโชว์รูม ทางพนักงาน…" at bounding box center [198, 67] width 244 height 177
click at [292, 142] on div "คำถามต่อไป" at bounding box center [297, 145] width 23 height 7
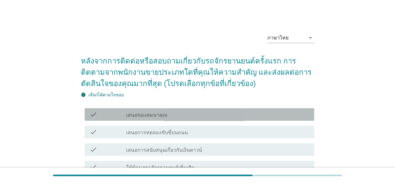
click at [193, 116] on div "check_box_outline_blank เสนอของสมนาคุณ" at bounding box center [217, 115] width 183 height 8
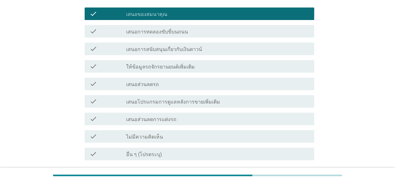
scroll to position [151, 0]
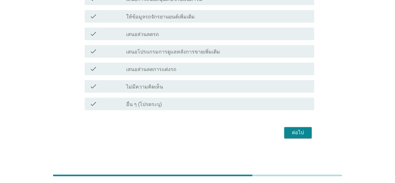
click at [307, 128] on button "ต่อไป" at bounding box center [298, 132] width 28 height 11
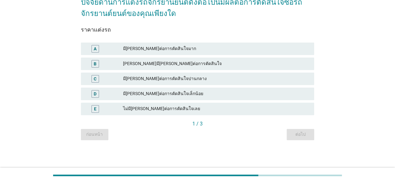
scroll to position [0, 0]
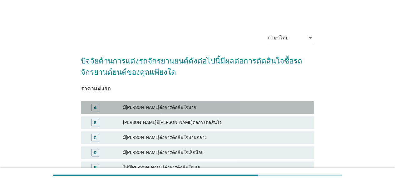
click at [222, 108] on div "มี[PERSON_NAME]ต่อการตัดสินใจมาก" at bounding box center [216, 108] width 186 height 8
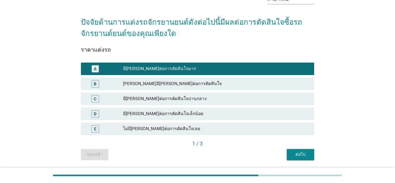
scroll to position [59, 0]
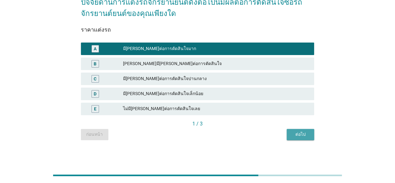
click at [300, 138] on button "ต่อไป" at bounding box center [301, 134] width 28 height 11
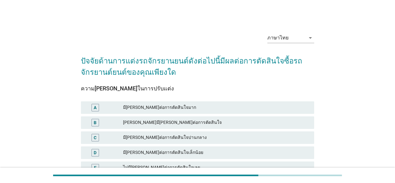
click at [225, 107] on div "มี[PERSON_NAME]ต่อการตัดสินใจมาก" at bounding box center [216, 108] width 186 height 8
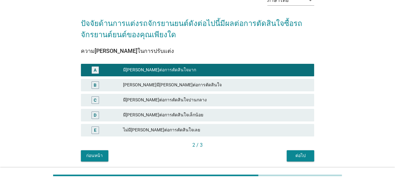
scroll to position [59, 0]
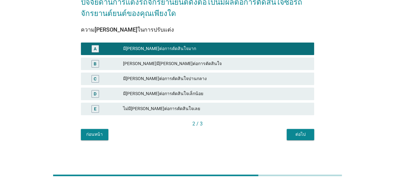
click at [322, 147] on div "ภาษาไทย arrow_drop_down ปัจจัยด้านการแต่งรถจักรยานยนต์ดังต่อไปนี้มีผลต่อการตัดส…" at bounding box center [198, 55] width 380 height 196
click at [304, 137] on div "ต่อไป" at bounding box center [301, 134] width 18 height 7
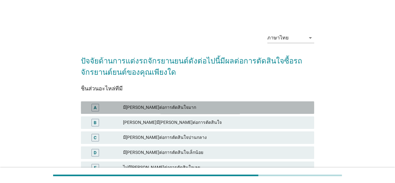
click at [202, 107] on div "มี[PERSON_NAME]ต่อการตัดสินใจมาก" at bounding box center [216, 108] width 186 height 8
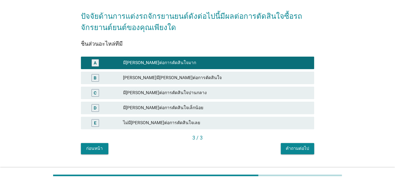
scroll to position [59, 0]
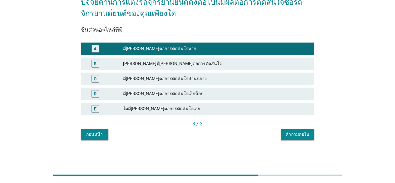
click at [298, 138] on button "คำถามต่อไป" at bounding box center [297, 134] width 33 height 11
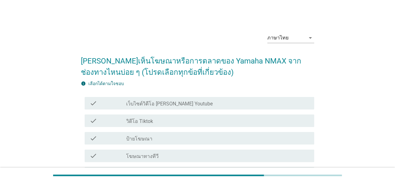
click at [229, 110] on div "check check_box_outline_blank เว็บไซต์วิดีโอ [PERSON_NAME] Youtube" at bounding box center [198, 103] width 234 height 18
click at [223, 102] on div "check_box_outline_blank เว็บไซต์วิดีโอ [PERSON_NAME] Youtube" at bounding box center [217, 103] width 183 height 8
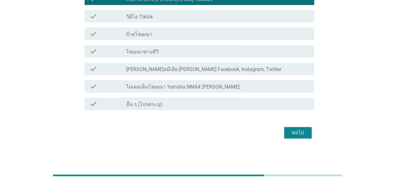
click at [301, 136] on button "ต่อไป" at bounding box center [298, 132] width 28 height 11
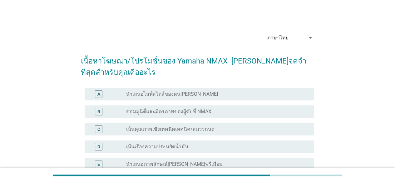
click at [207, 110] on div "radio_button_unchecked คอมมูนิตี้และมิตรภาพของผู้ขับขี่ NMAX" at bounding box center [215, 111] width 178 height 6
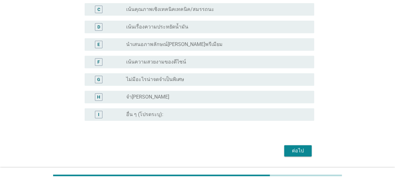
scroll to position [138, 0]
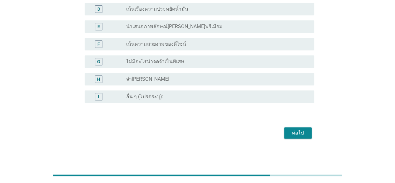
click at [320, 133] on div "ภาษาไทย arrow_drop_down เนื้อหาโฆษณา/โปรโมชั่นของ Yamaha NMAX [PERSON_NAME]จดจำ…" at bounding box center [197, 15] width 365 height 260
click at [307, 132] on button "ต่อไป" at bounding box center [298, 132] width 28 height 11
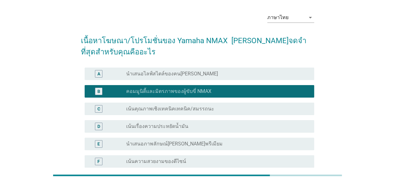
scroll to position [0, 0]
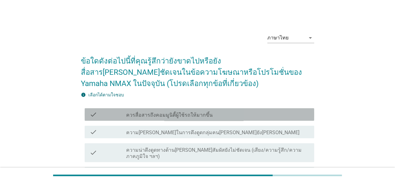
click at [209, 118] on div "check check_box_outline_blank ควรสื่อสารถึงคอมมูนิตี้ผู้ใช้รถให้มากขึ้น" at bounding box center [200, 114] width 230 height 13
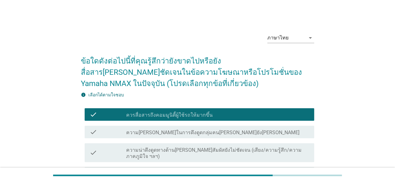
click at [208, 128] on div "check_box_outline_blank ความ[PERSON_NAME]ในการดึงดูดกลุ่มคน[PERSON_NAME]ยัง[PER…" at bounding box center [217, 132] width 183 height 8
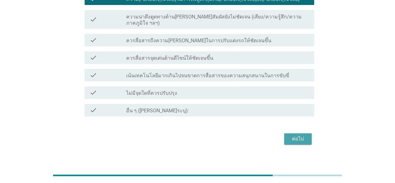
click at [296, 135] on div "ต่อไป" at bounding box center [298, 139] width 18 height 8
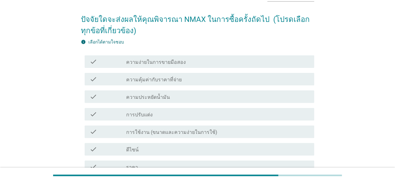
click at [194, 82] on div "check_box_outline_blank ความคุ้มค่ากับราคาที่จ่าย" at bounding box center [217, 79] width 183 height 8
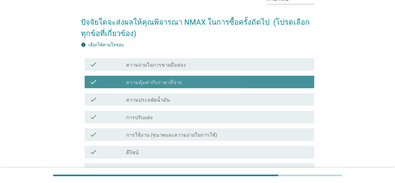
scroll to position [5, 0]
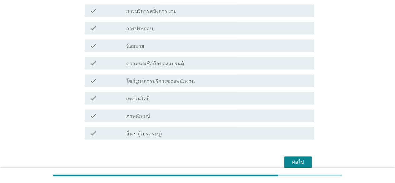
drag, startPoint x: 295, startPoint y: 153, endPoint x: 294, endPoint y: 158, distance: 5.7
click at [294, 159] on div "ต่อไป" at bounding box center [298, 162] width 18 height 8
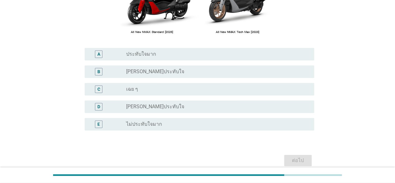
click at [160, 77] on div "B radio_button_unchecked [PERSON_NAME]ประทับใจ" at bounding box center [200, 71] width 230 height 13
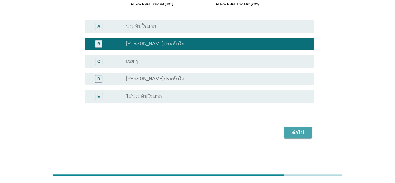
click at [295, 128] on button "ต่อไป" at bounding box center [298, 132] width 28 height 11
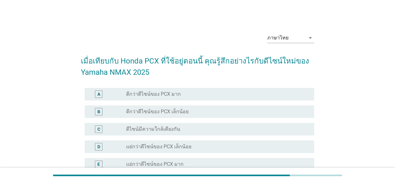
click at [178, 91] on label "ดีกว่าดีไซน์ของ PCX มาก" at bounding box center [153, 94] width 55 height 6
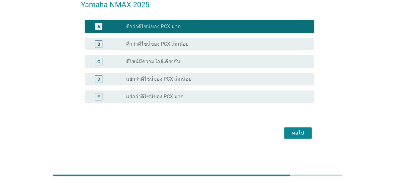
click at [314, 144] on div "ภาษาไทย arrow_drop_down เมื่อเทียบกับ Honda PCX ที่ใช้อยู่ตอนนี้ คุณรู้สึกอย่าง…" at bounding box center [198, 50] width 244 height 190
click at [303, 135] on div "ต่อไป" at bounding box center [298, 133] width 18 height 8
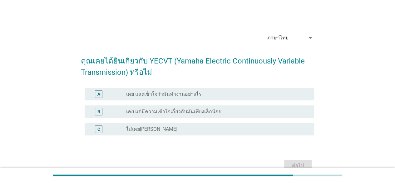
click at [189, 101] on div "A radio_button_unchecked เคย และเข้าใจว่ามันทำงานอย่างไร" at bounding box center [198, 94] width 234 height 18
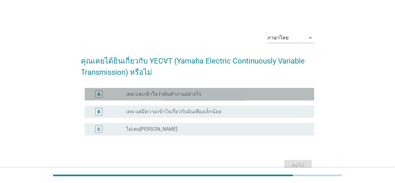
click at [189, 99] on div "A radio_button_unchecked เคย และเข้าใจว่ามันทำงานอย่างไร" at bounding box center [200, 94] width 230 height 13
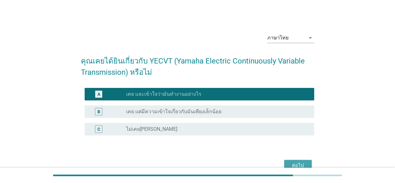
click at [297, 166] on div "ต่อไป" at bounding box center [298, 166] width 18 height 8
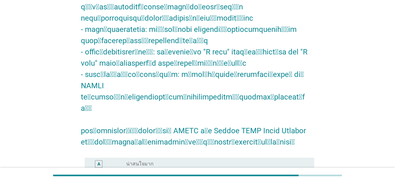
click at [174, 178] on div "radio_button_unchecked น่าสนใจปานกลาง" at bounding box center [215, 181] width 178 height 6
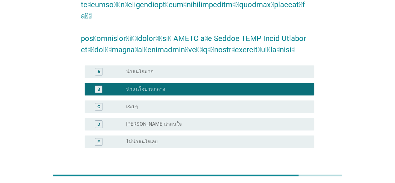
click at [306, 174] on div "ต่อไป" at bounding box center [298, 178] width 18 height 8
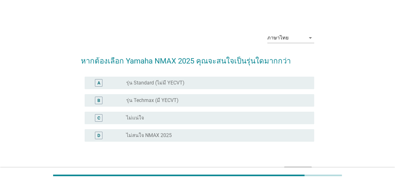
click at [181, 85] on label "รุ่น Standard (ไม่มี YECVT)" at bounding box center [155, 83] width 58 height 6
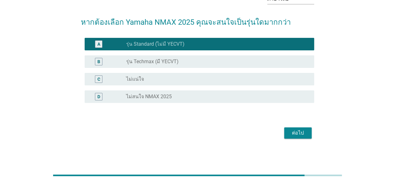
click at [310, 148] on div "ภาษาไทย arrow_drop_down หากต้องเลือก Yamaha NMAX 2025 คุณจะสนใจเป็นรุ่นใดมากกว่…" at bounding box center [198, 65] width 380 height 176
click at [303, 140] on div "ภาษาไทย arrow_drop_down หากต้องเลือก Yamaha NMAX 2025 คุณจะสนใจเป็นรุ่นใดมากกว่…" at bounding box center [198, 64] width 244 height 161
click at [294, 132] on div "ต่อไป" at bounding box center [298, 133] width 18 height 8
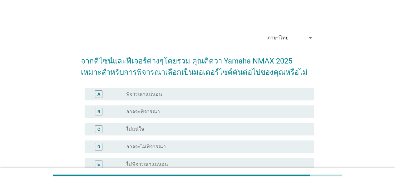
click at [165, 83] on form "จากดีไซน์และฟีเจอร์ต่างๆโดยรวม คุณคิดว่า Yamaha NMAX 2025 เหมาะสำหรับการพิจารณา…" at bounding box center [198, 128] width 234 height 159
click at [165, 104] on div "B radio_button_unchecked อาจจะพิจารณา" at bounding box center [198, 112] width 234 height 18
click at [162, 93] on div "radio_button_unchecked พิจารณาแน่นอน" at bounding box center [215, 94] width 178 height 6
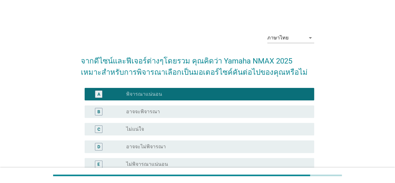
click at [169, 112] on div "radio_button_unchecked อาจจะพิจารณา" at bounding box center [215, 111] width 178 height 6
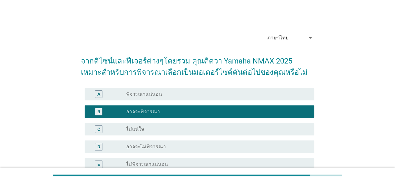
click at [169, 98] on div "A radio_button_unchecked พิจารณาแน่นอน" at bounding box center [200, 94] width 230 height 13
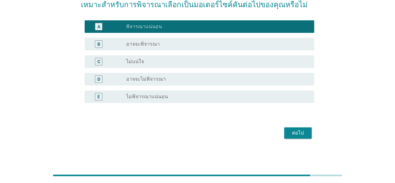
click at [298, 134] on div "ต่อไป" at bounding box center [298, 133] width 18 height 8
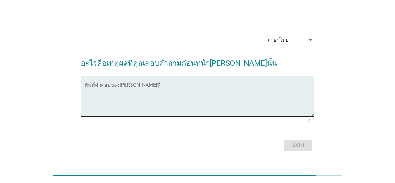
click at [178, 97] on textarea "พิมพ์คำตอบของคุณ ที่นี่" at bounding box center [200, 100] width 230 height 33
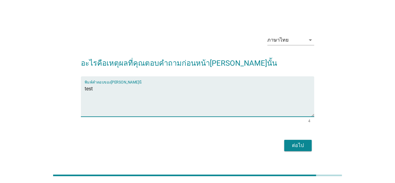
type textarea "test"
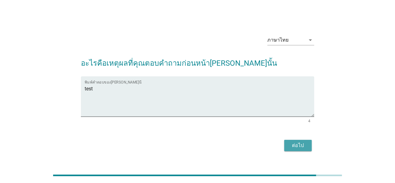
click at [307, 149] on button "ต่อไป" at bounding box center [298, 145] width 28 height 11
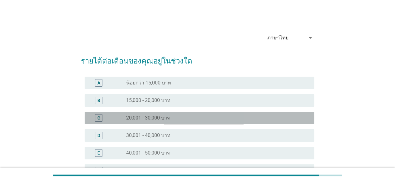
click at [174, 112] on div "C radio_button_unchecked 20,001 - 30,000 บาท" at bounding box center [200, 118] width 230 height 13
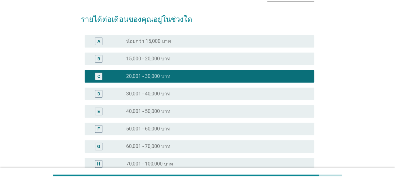
click at [172, 64] on div "B radio_button_unchecked 15,000 - 20,000 บาท" at bounding box center [200, 59] width 230 height 13
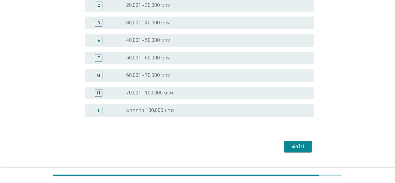
scroll to position [126, 0]
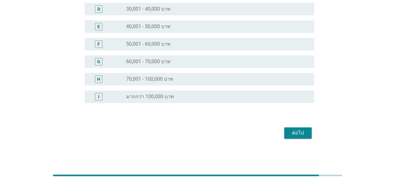
click at [312, 133] on div "ต่อไป" at bounding box center [198, 132] width 234 height 15
click at [296, 133] on div "ต่อไป" at bounding box center [298, 133] width 18 height 8
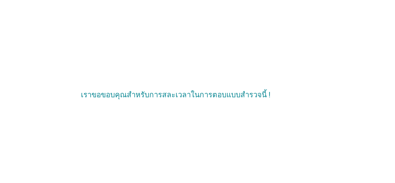
scroll to position [0, 0]
